Goal: Task Accomplishment & Management: Use online tool/utility

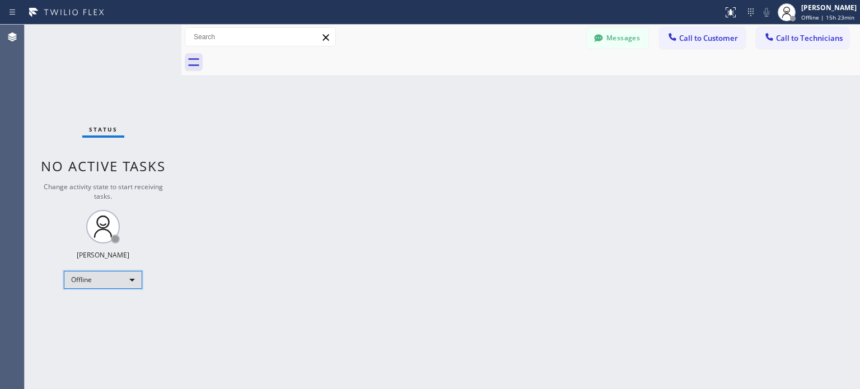
click at [127, 282] on div "Offline" at bounding box center [103, 280] width 78 height 18
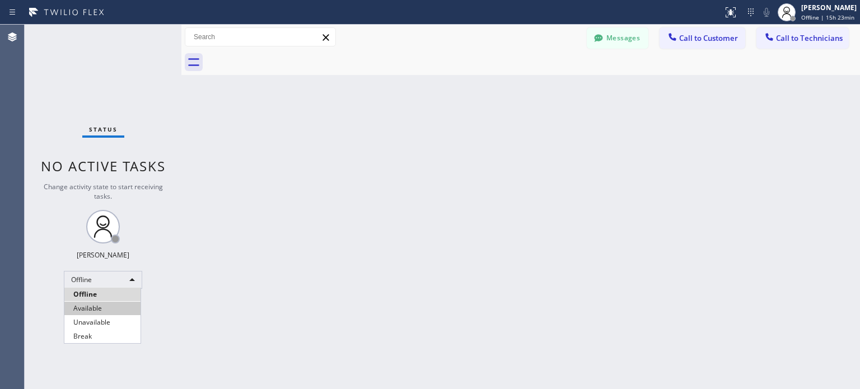
click at [113, 311] on li "Available" at bounding box center [102, 308] width 76 height 13
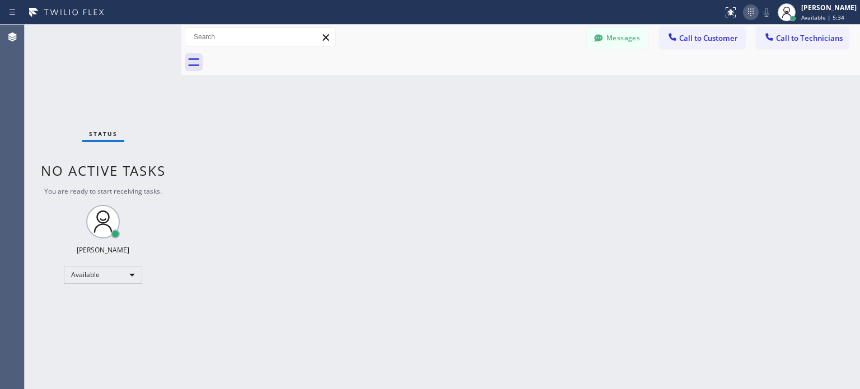
click at [744, 13] on icon at bounding box center [750, 12] width 13 height 13
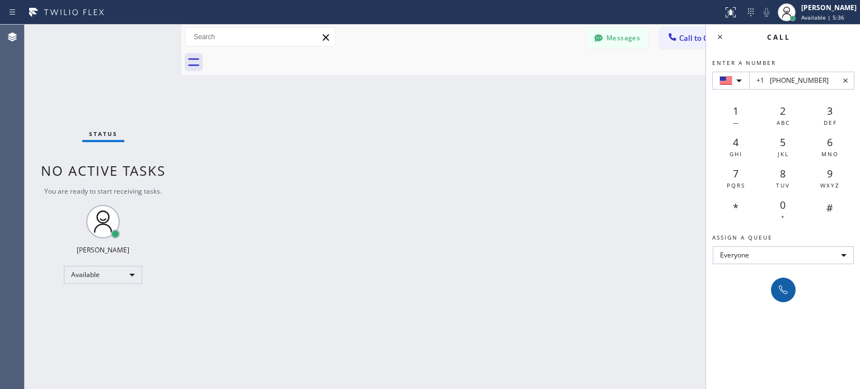
type input "+1 [PHONE_NUMBER]"
click at [778, 284] on icon at bounding box center [783, 289] width 13 height 13
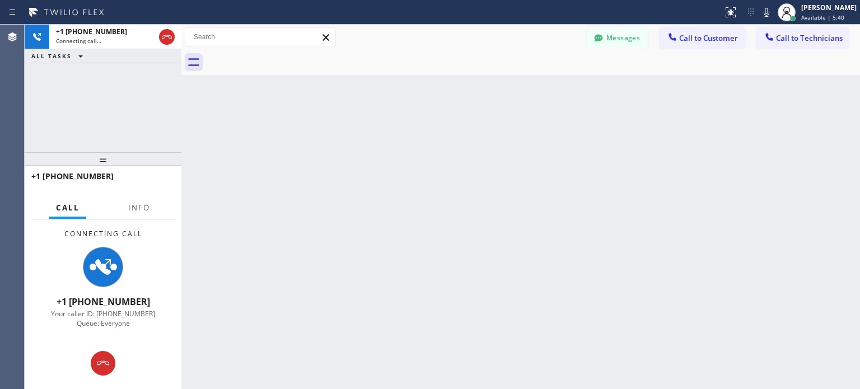
click at [497, 287] on div "Back to Dashboard Change Sender ID Customers Technicians VK [PERSON_NAME] [DATE…" at bounding box center [520, 207] width 679 height 365
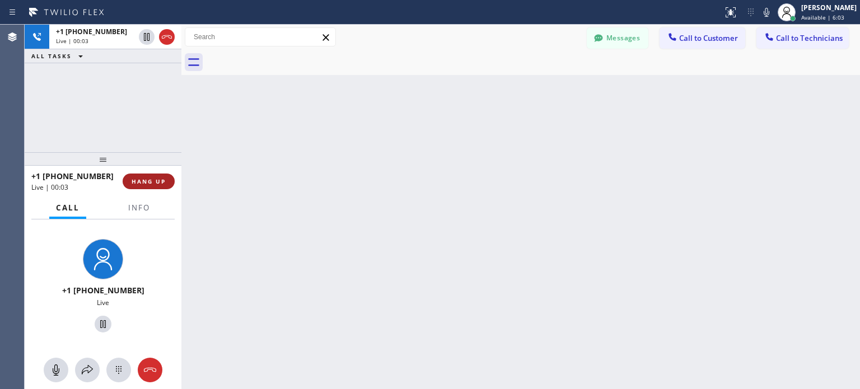
click at [158, 181] on span "HANG UP" at bounding box center [149, 182] width 34 height 8
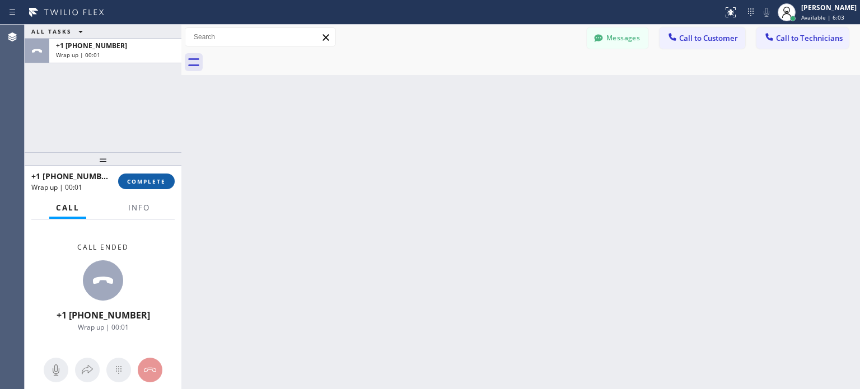
click at [157, 183] on span "COMPLETE" at bounding box center [146, 182] width 39 height 8
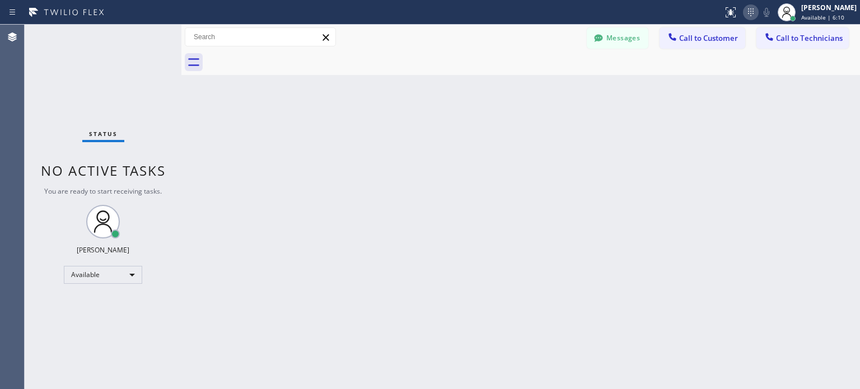
click at [744, 13] on icon at bounding box center [750, 12] width 13 height 13
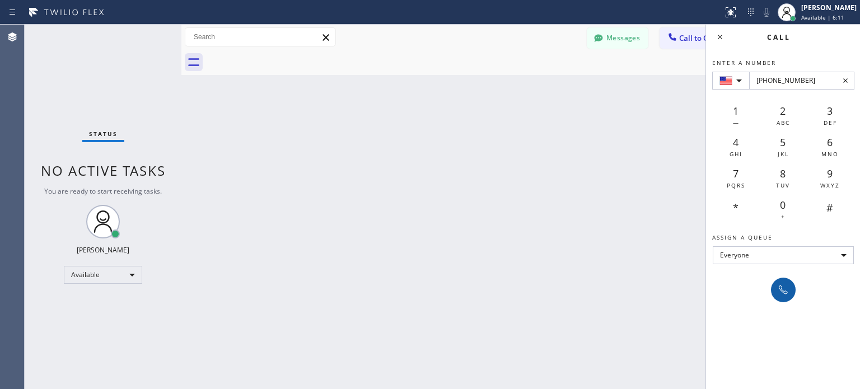
type input "[PHONE_NUMBER]"
click at [784, 291] on icon at bounding box center [783, 289] width 13 height 13
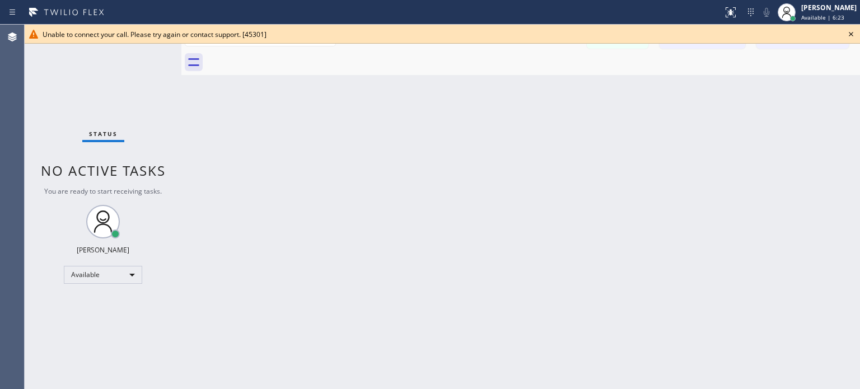
click at [848, 31] on icon at bounding box center [850, 33] width 13 height 13
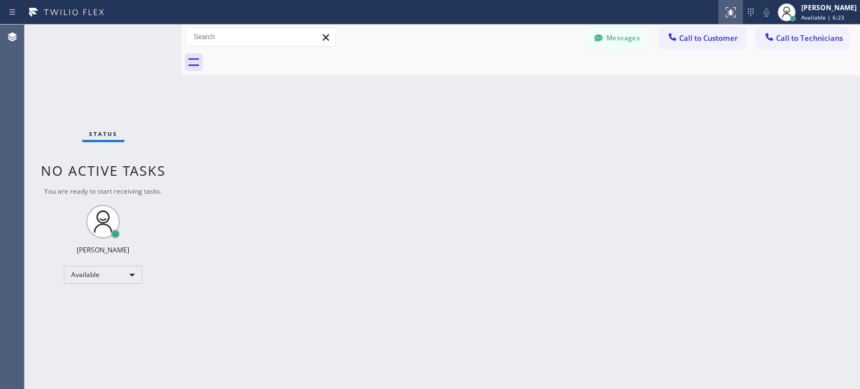
click at [734, 12] on icon at bounding box center [730, 12] width 13 height 13
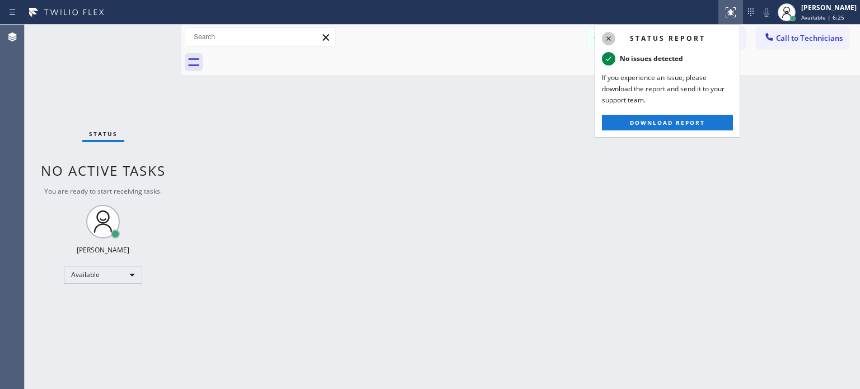
click at [610, 34] on icon at bounding box center [608, 38] width 13 height 13
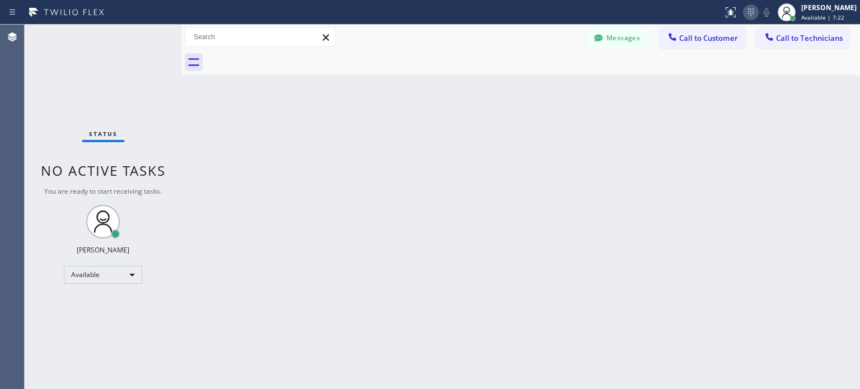
click at [753, 12] on icon at bounding box center [750, 12] width 13 height 13
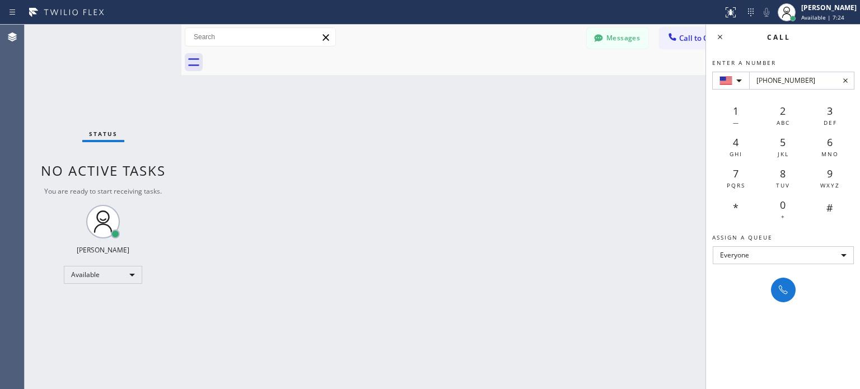
type input "+1(781) 910-0665"
click at [775, 279] on div at bounding box center [783, 290] width 25 height 25
click at [777, 283] on icon at bounding box center [783, 289] width 13 height 13
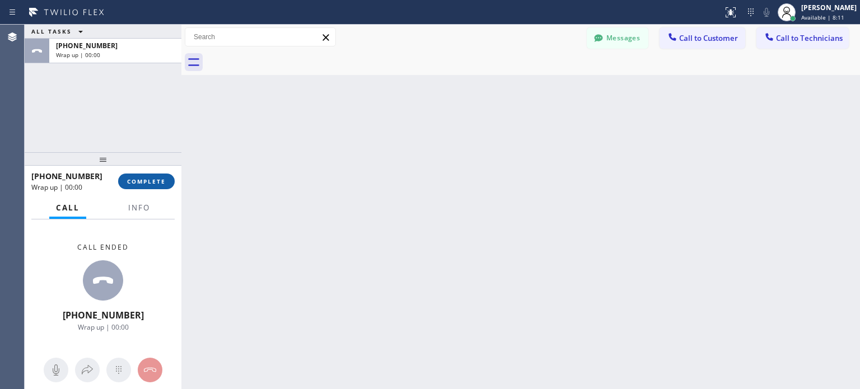
click at [155, 180] on span "COMPLETE" at bounding box center [146, 182] width 39 height 8
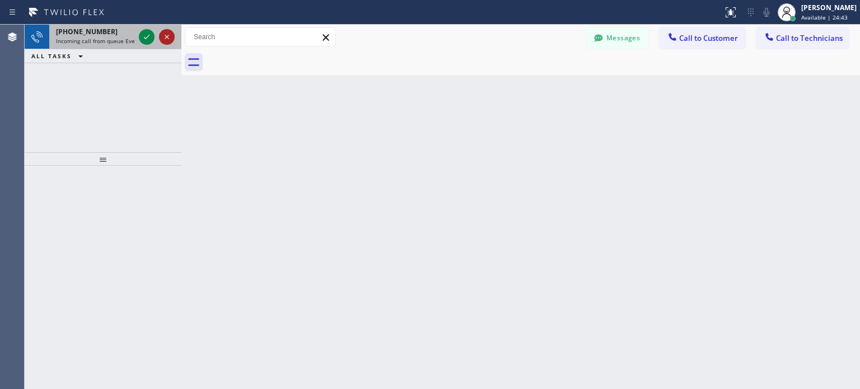
click at [165, 39] on icon at bounding box center [167, 37] width 4 height 4
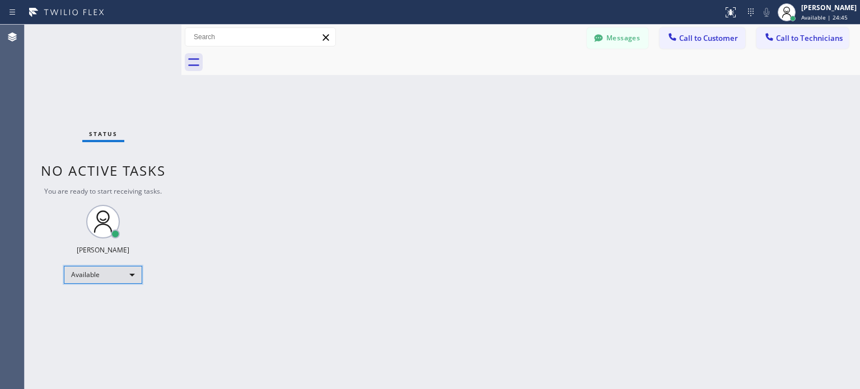
click at [115, 283] on div "Available" at bounding box center [103, 275] width 78 height 18
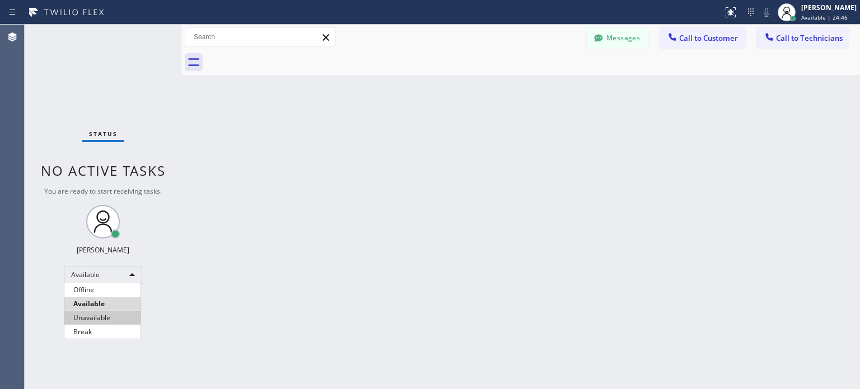
click at [110, 312] on li "Unavailable" at bounding box center [102, 317] width 76 height 13
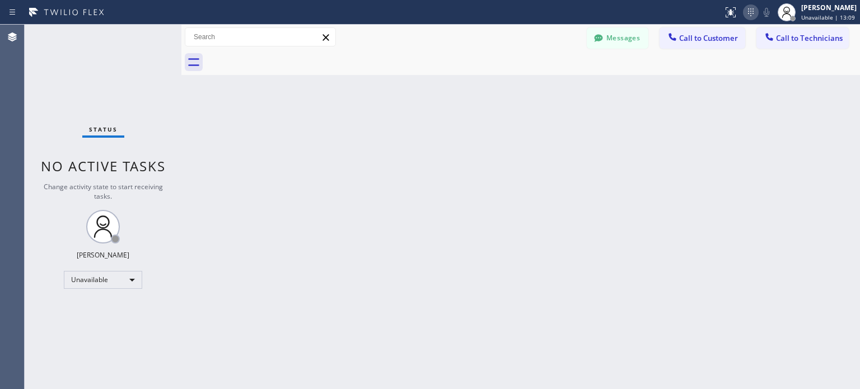
click at [746, 13] on icon at bounding box center [750, 12] width 13 height 13
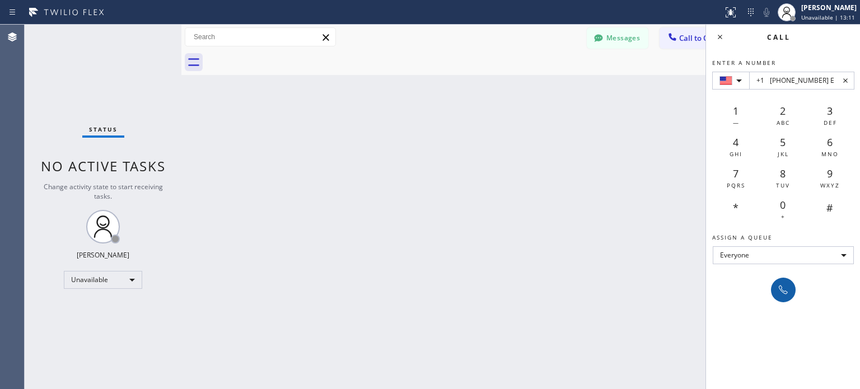
type input "+1 (646) 438-1244 E"
click at [777, 283] on icon at bounding box center [783, 289] width 13 height 13
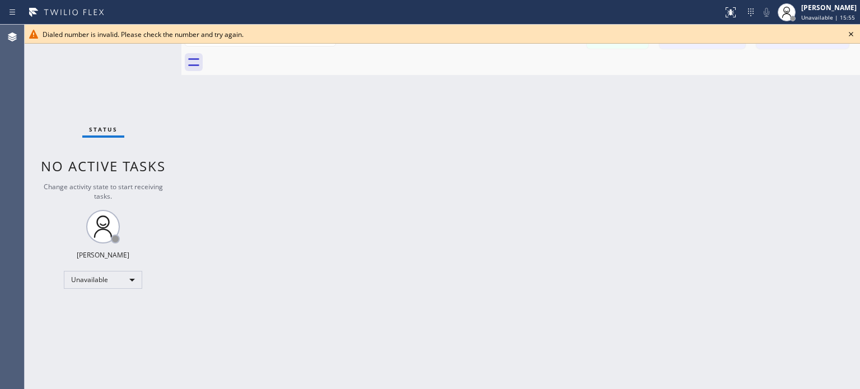
click at [854, 35] on icon at bounding box center [850, 33] width 13 height 13
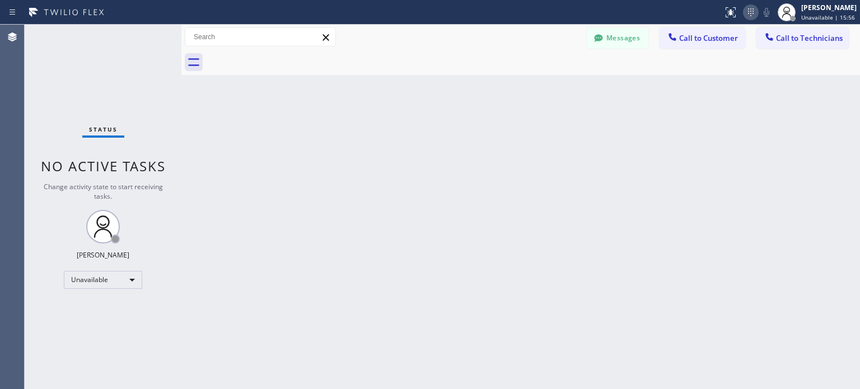
click at [753, 15] on icon at bounding box center [750, 12] width 13 height 13
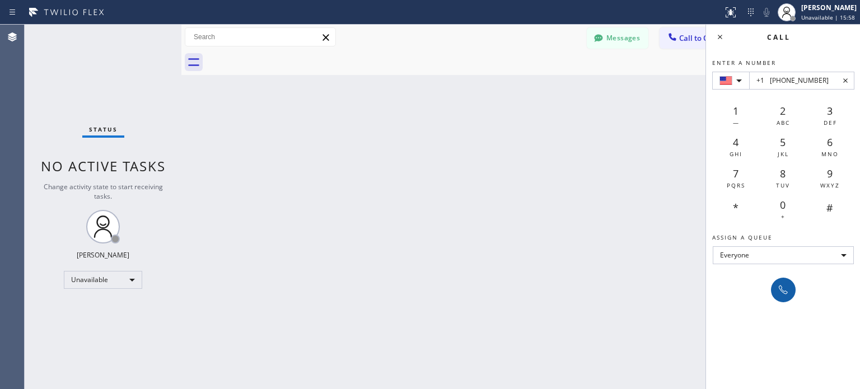
type input "+1 (646) 438-1244"
click at [776, 285] on div at bounding box center [784, 289] width 16 height 13
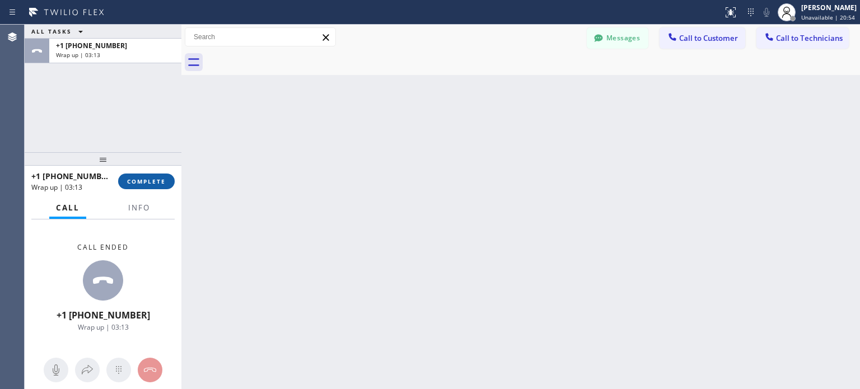
click at [165, 186] on button "COMPLETE" at bounding box center [146, 182] width 57 height 16
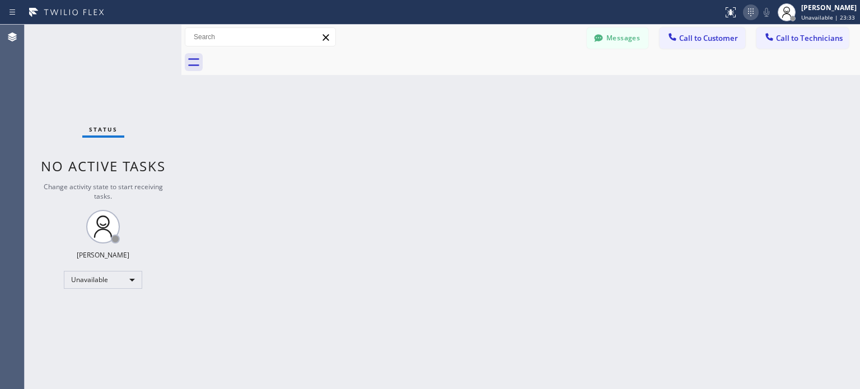
click at [755, 11] on icon at bounding box center [750, 12] width 13 height 13
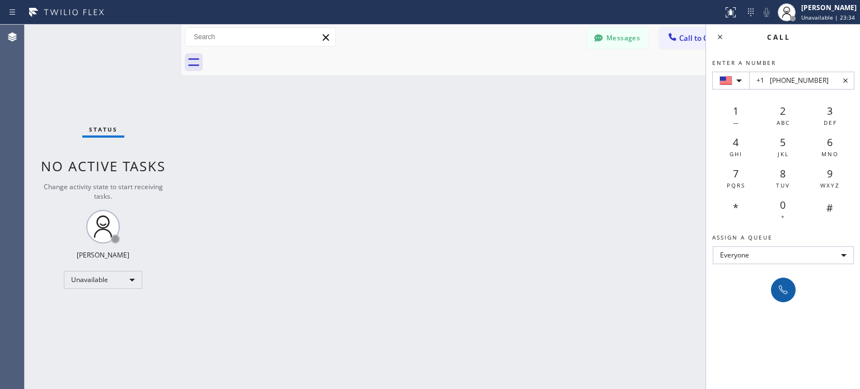
type input "+1 (323) 588-2999"
click at [783, 286] on icon at bounding box center [783, 289] width 13 height 13
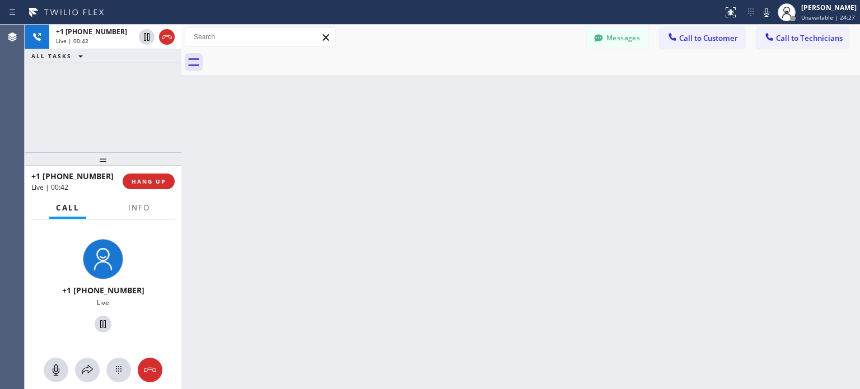
click at [161, 172] on div "+1 (323) 588-2999 Live | 00:42 HANG UP" at bounding box center [102, 181] width 143 height 29
click at [161, 179] on span "HANG UP" at bounding box center [149, 182] width 34 height 8
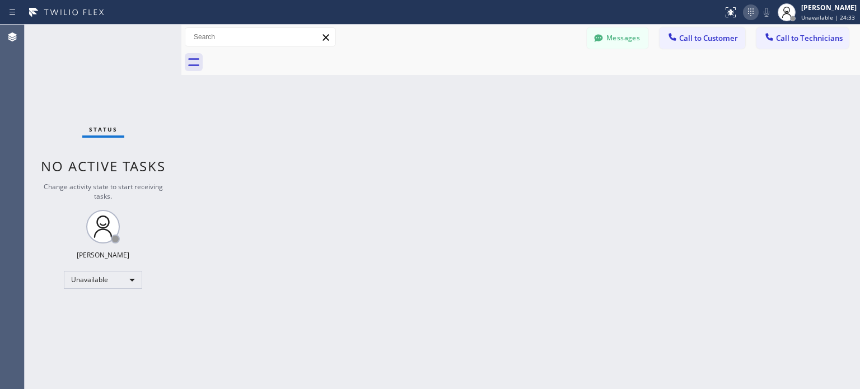
click at [743, 15] on div at bounding box center [751, 12] width 16 height 13
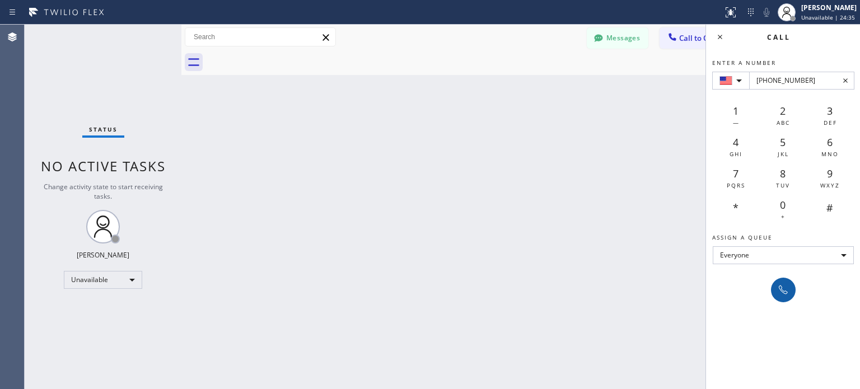
type input "+1(310) 210-9763"
click at [784, 288] on icon at bounding box center [783, 289] width 13 height 13
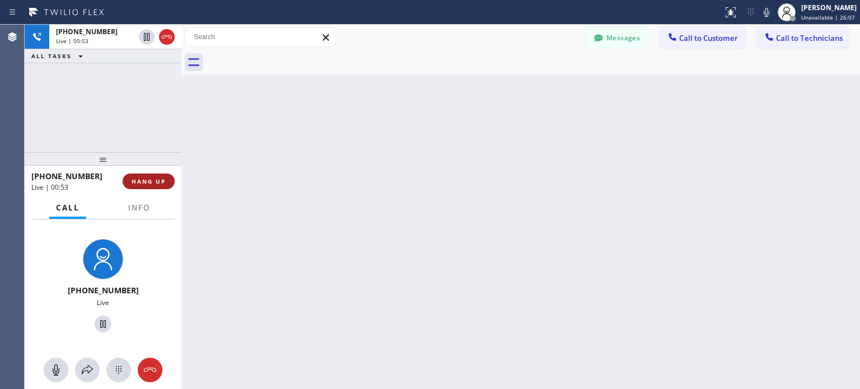
click at [153, 174] on button "HANG UP" at bounding box center [149, 182] width 52 height 16
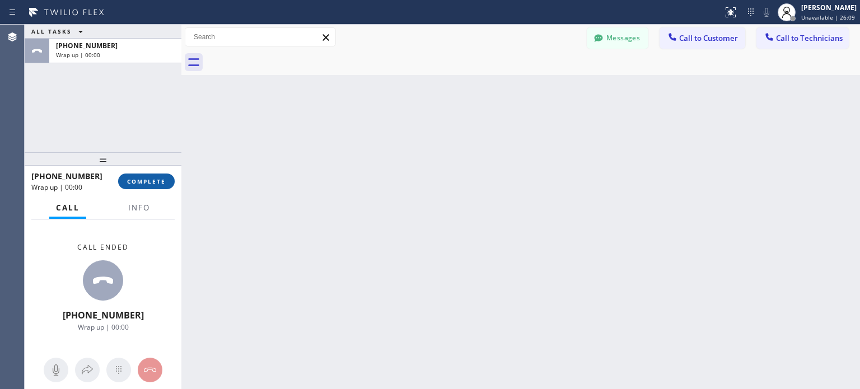
click at [160, 183] on span "COMPLETE" at bounding box center [146, 182] width 39 height 8
